Goal: Check status

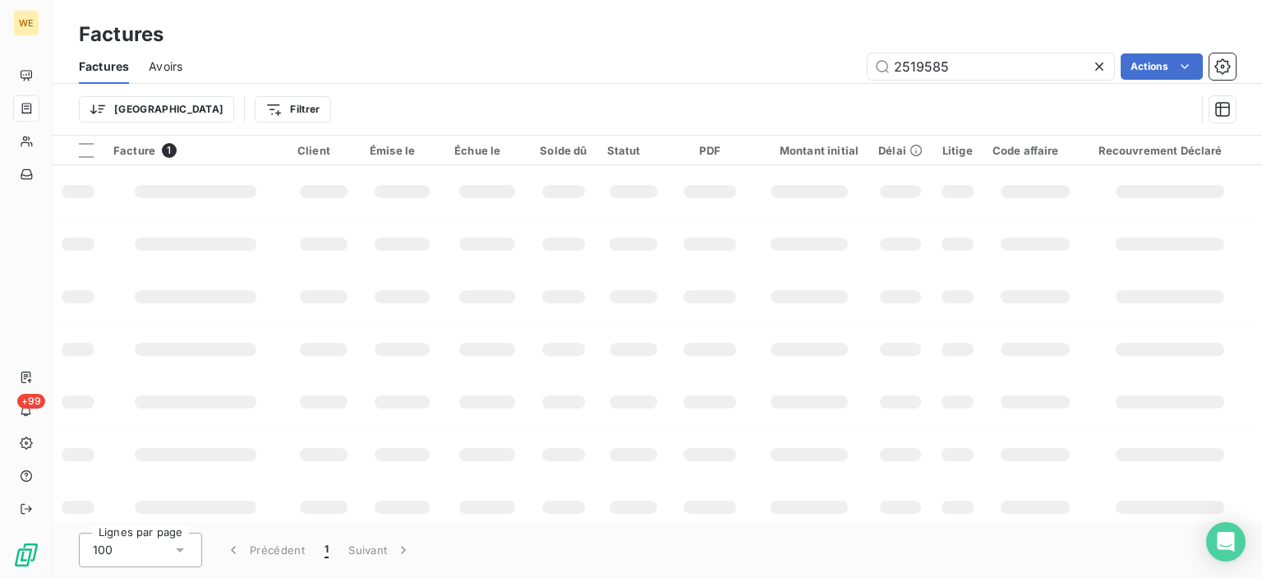
click at [1104, 67] on icon at bounding box center [1099, 66] width 16 height 16
click at [1008, 85] on div "Trier Filtrer" at bounding box center [657, 109] width 1157 height 51
click at [973, 75] on input "text" at bounding box center [991, 66] width 246 height 26
click at [929, 68] on input "text" at bounding box center [991, 66] width 246 height 26
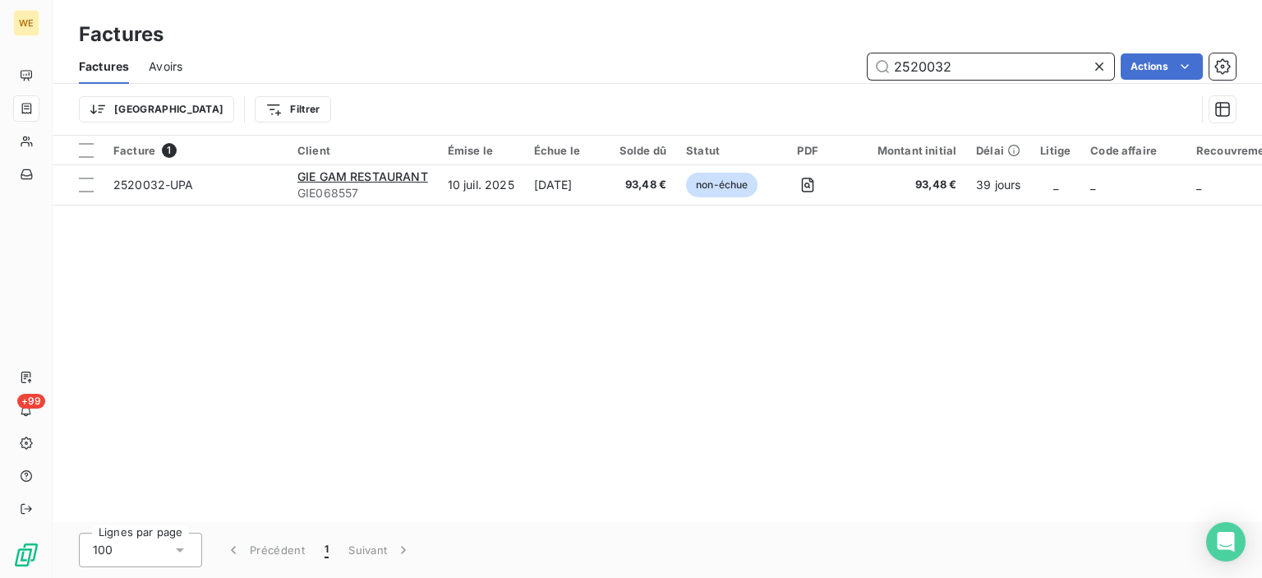
type input "2520032"
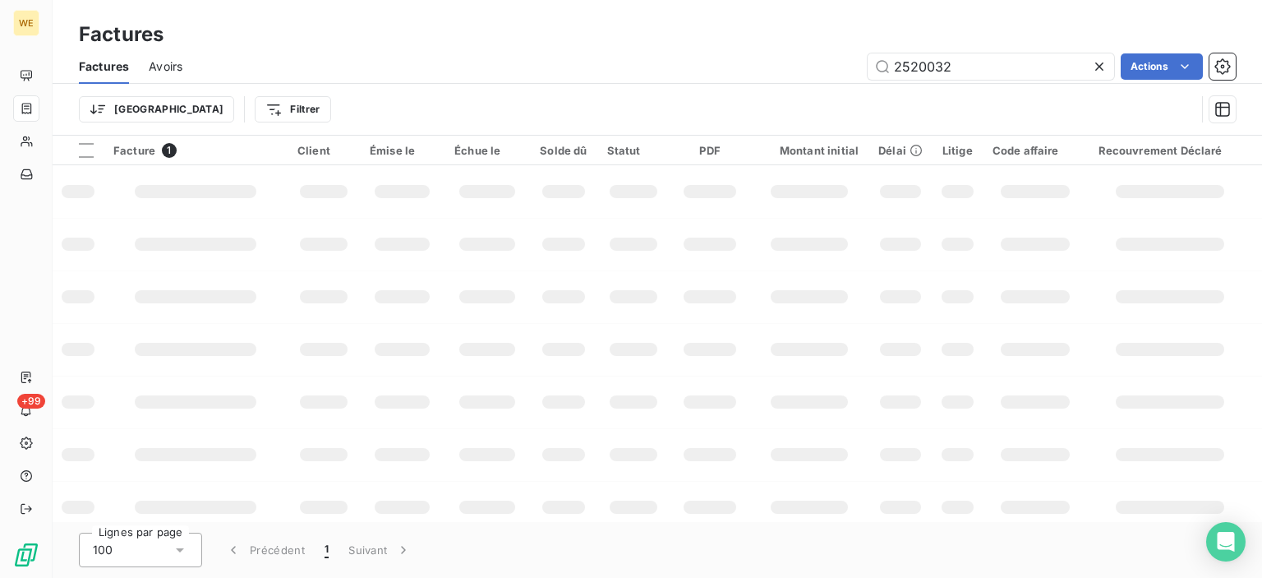
click at [1104, 59] on icon at bounding box center [1099, 66] width 16 height 16
click at [995, 68] on input "text" at bounding box center [991, 66] width 246 height 26
click at [965, 68] on input "text" at bounding box center [991, 66] width 246 height 26
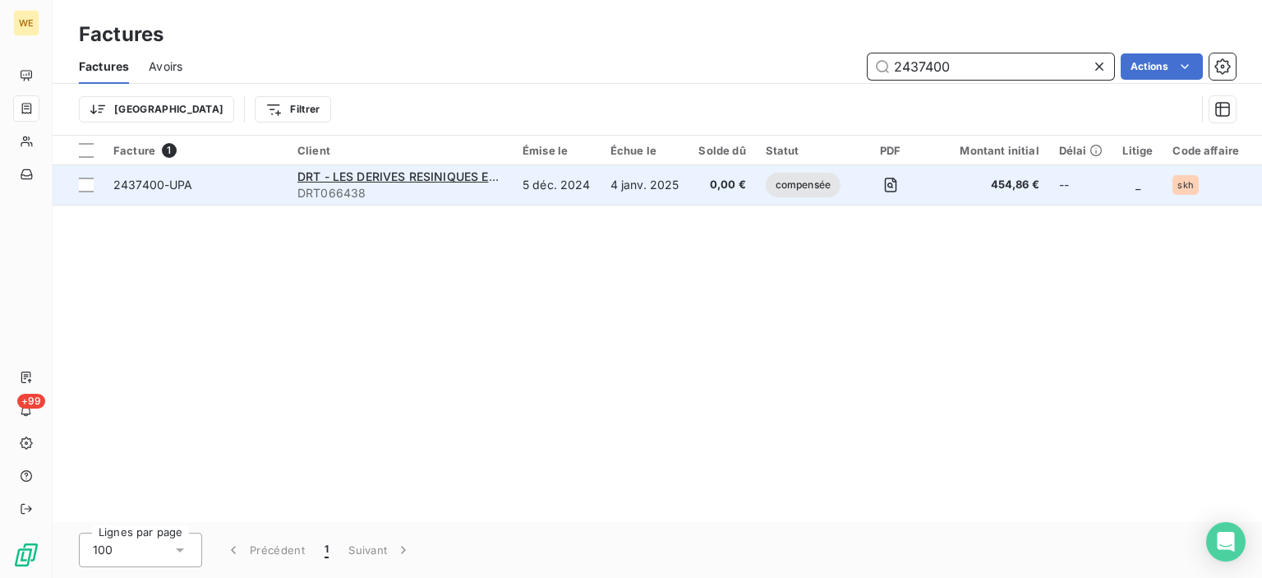
type input "2437400"
click at [784, 183] on span "compensée" at bounding box center [803, 185] width 75 height 25
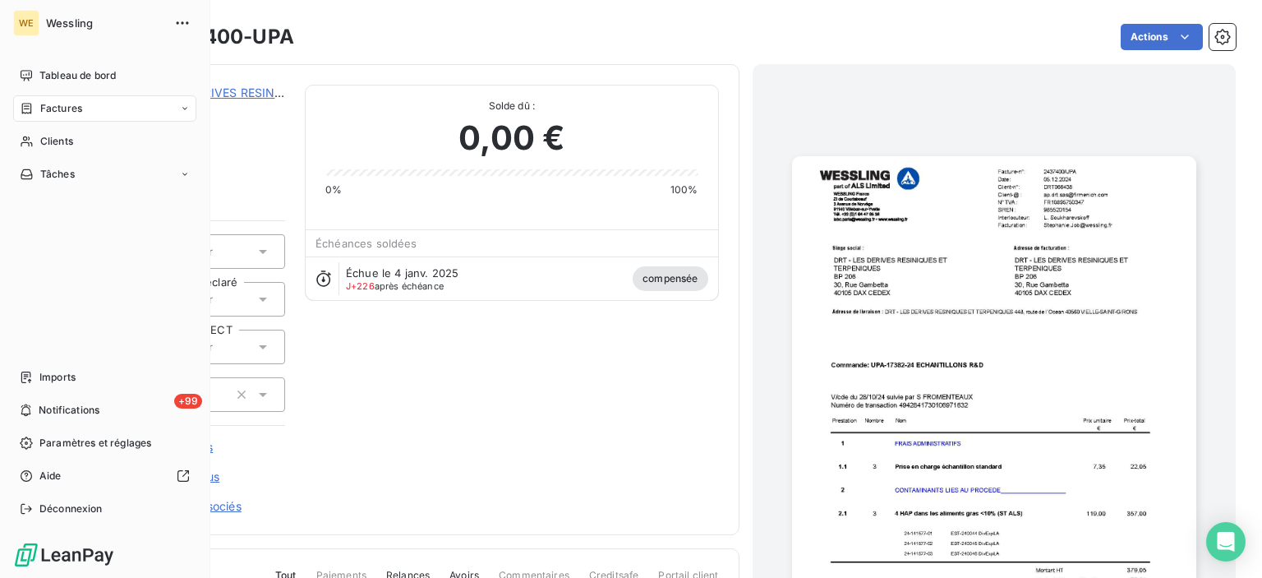
drag, startPoint x: 49, startPoint y: 104, endPoint x: 60, endPoint y: 104, distance: 10.7
click at [49, 104] on span "Factures" at bounding box center [61, 108] width 42 height 15
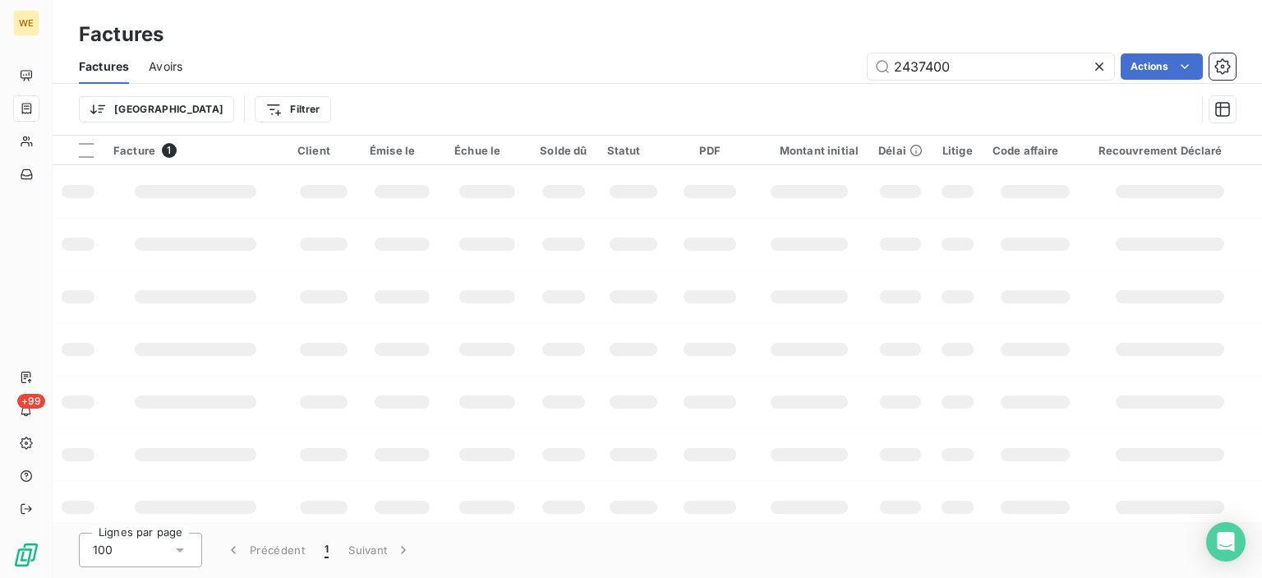
click at [1104, 68] on icon at bounding box center [1099, 66] width 16 height 16
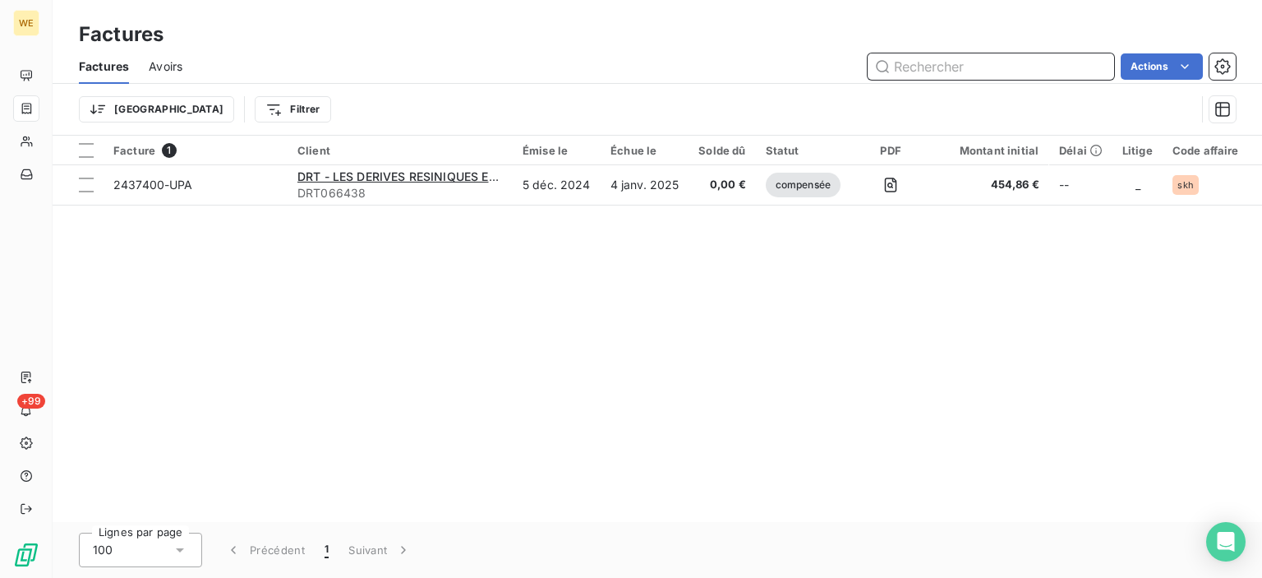
click at [952, 74] on input "text" at bounding box center [991, 66] width 246 height 26
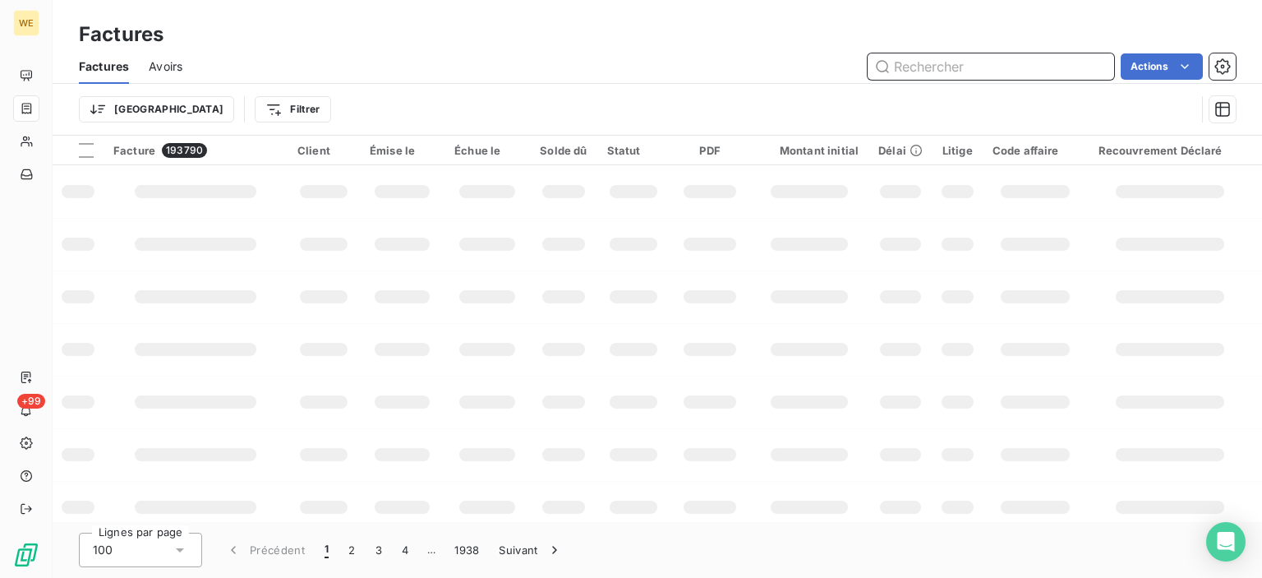
click at [937, 70] on input "text" at bounding box center [991, 66] width 246 height 26
type input "2519958"
